Goal: Find specific page/section: Find specific page/section

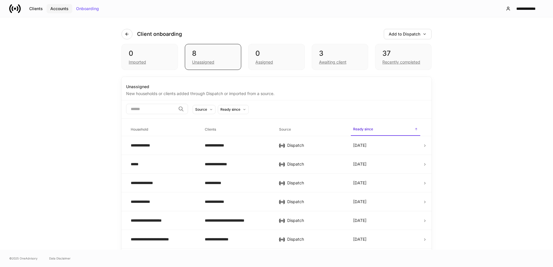
click at [57, 10] on div "Accounts" at bounding box center [59, 9] width 18 height 4
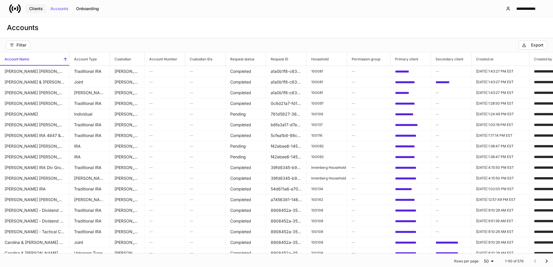
click at [39, 8] on div "Clients" at bounding box center [36, 9] width 14 height 4
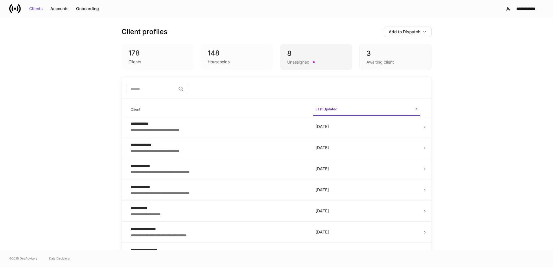
click at [328, 56] on div "8" at bounding box center [316, 53] width 58 height 9
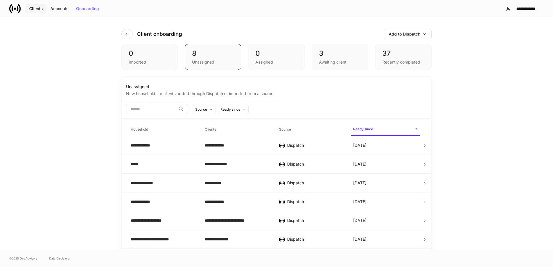
click at [33, 8] on div "Clients" at bounding box center [36, 9] width 14 height 4
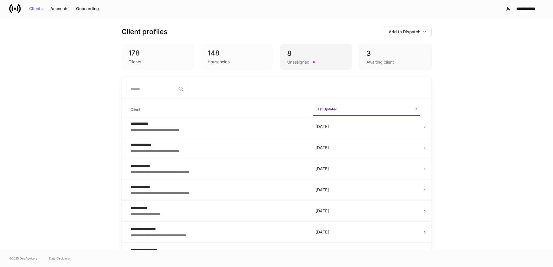
click at [326, 55] on div "8" at bounding box center [316, 53] width 58 height 9
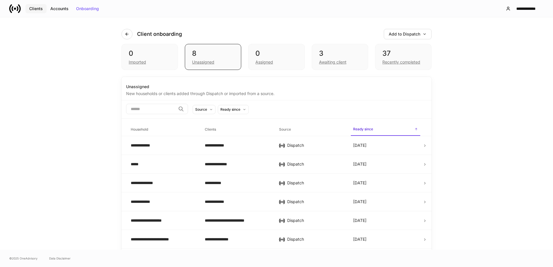
click at [34, 8] on div "Clients" at bounding box center [36, 9] width 14 height 4
